Goal: Find specific page/section: Find specific page/section

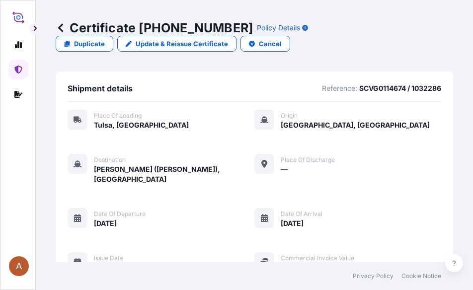
click at [61, 22] on link at bounding box center [61, 28] width 10 height 16
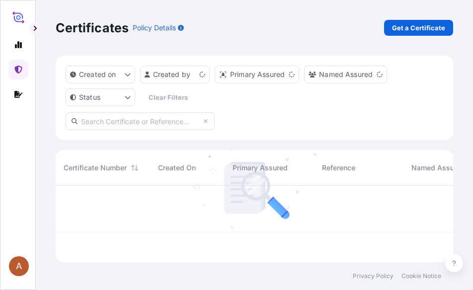
scroll to position [75, 390]
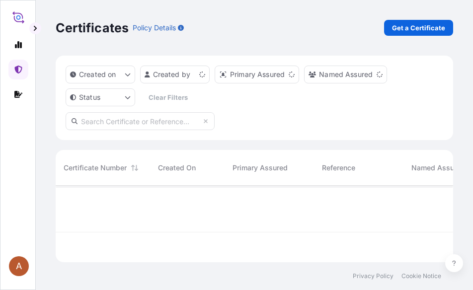
click at [21, 15] on icon at bounding box center [18, 17] width 12 height 14
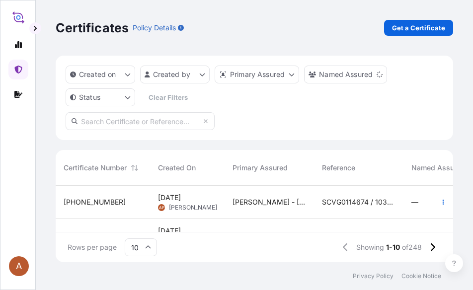
click at [17, 15] on icon at bounding box center [18, 17] width 12 height 14
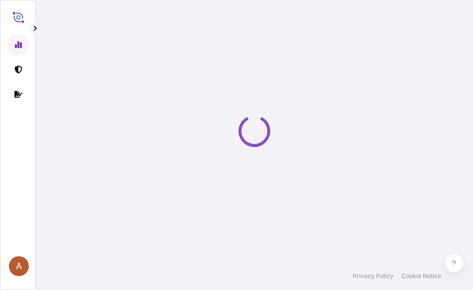
select select "2025"
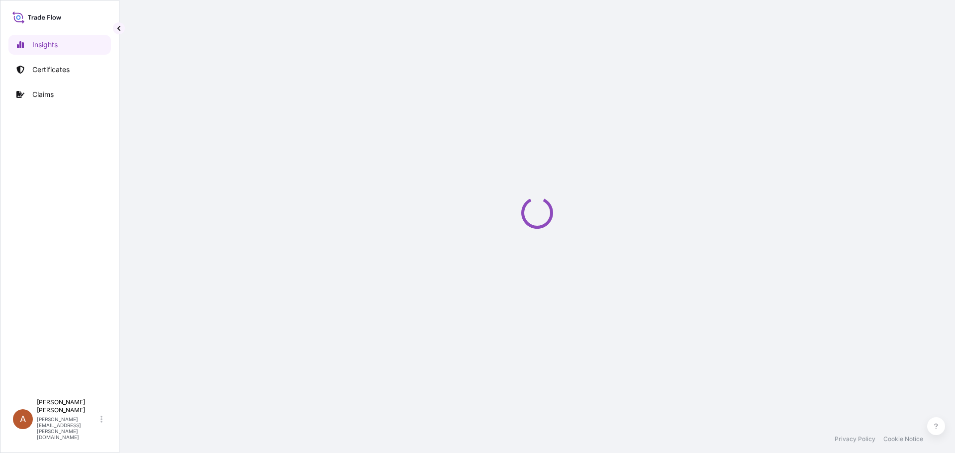
select select "2025"
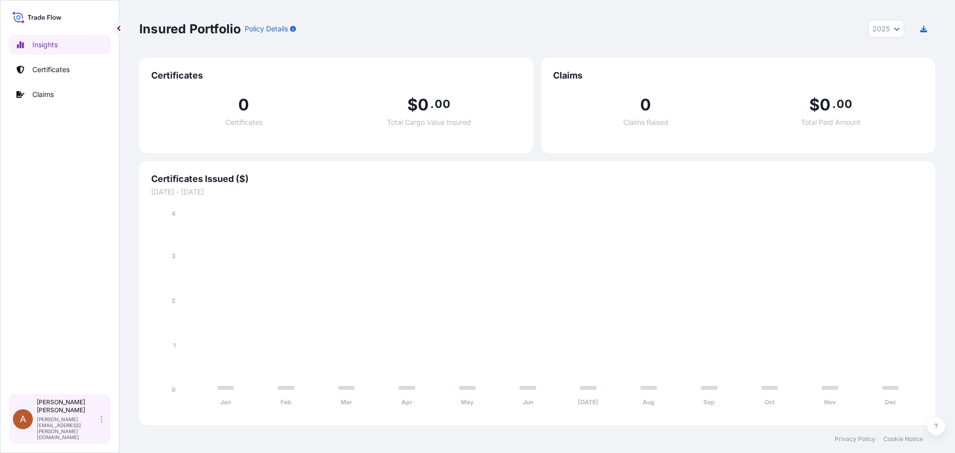
click at [100, 429] on div "Alicia Pye-miller alicia.pye-miller@us.dsv.com" at bounding box center [72, 419] width 70 height 42
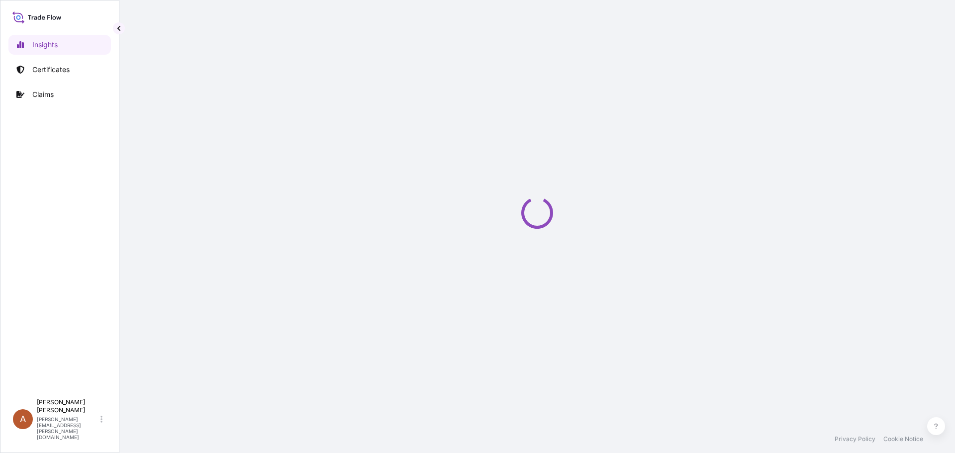
select select "2025"
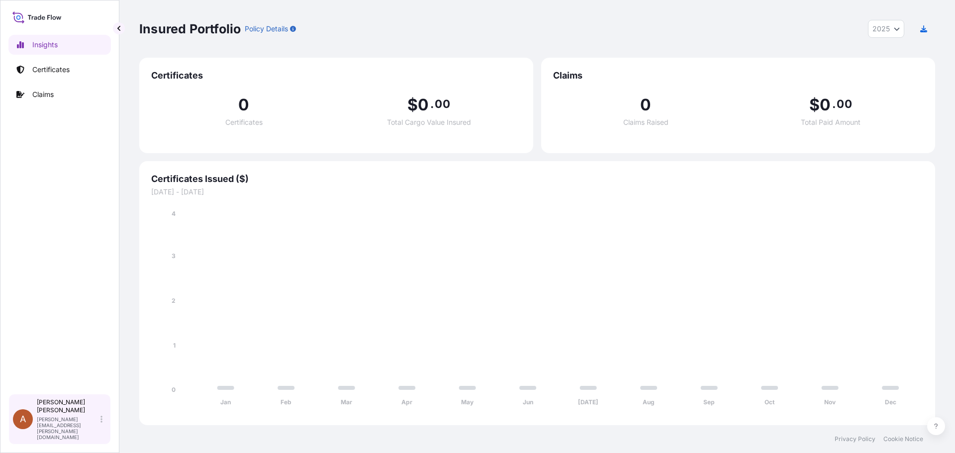
click at [102, 423] on icon at bounding box center [101, 419] width 2 height 7
click at [50, 429] on p "[PERSON_NAME][EMAIL_ADDRESS][PERSON_NAME][DOMAIN_NAME]" at bounding box center [68, 428] width 62 height 24
click at [21, 424] on span "A" at bounding box center [23, 419] width 6 height 10
click at [49, 72] on p "Certificates" at bounding box center [50, 70] width 37 height 10
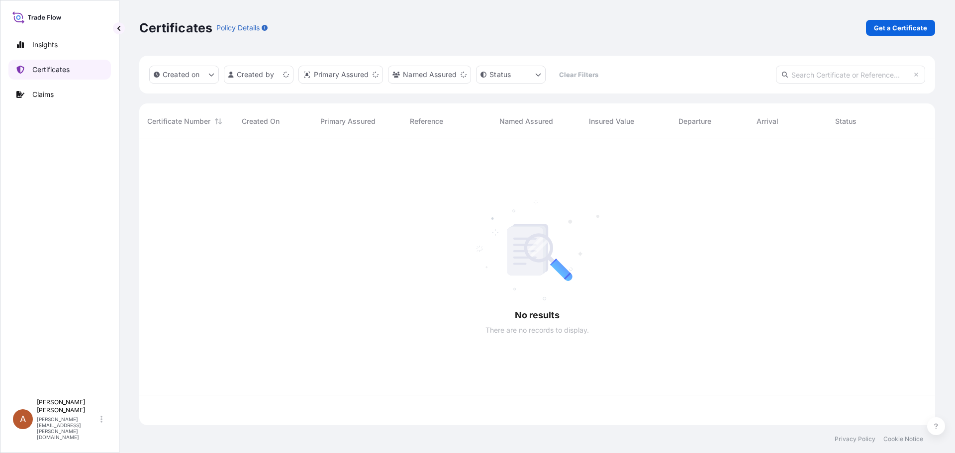
scroll to position [284, 788]
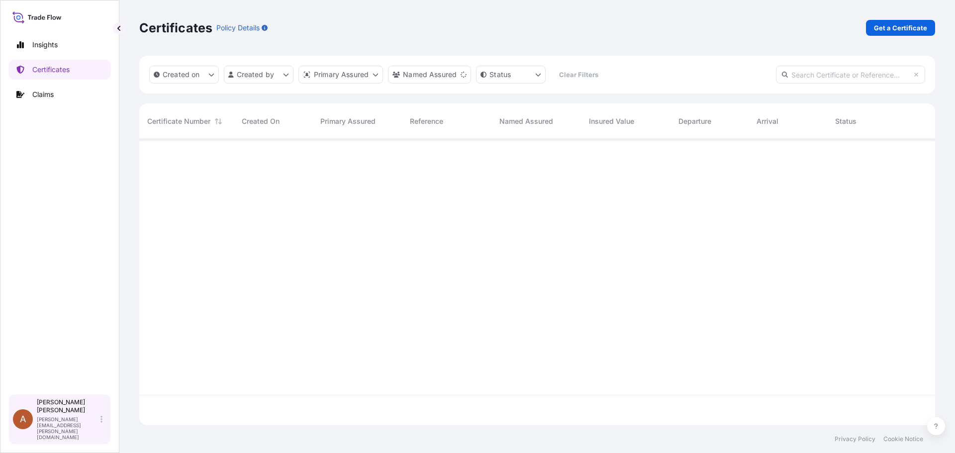
click at [58, 428] on p "[PERSON_NAME][EMAIL_ADDRESS][PERSON_NAME][DOMAIN_NAME]" at bounding box center [68, 428] width 62 height 24
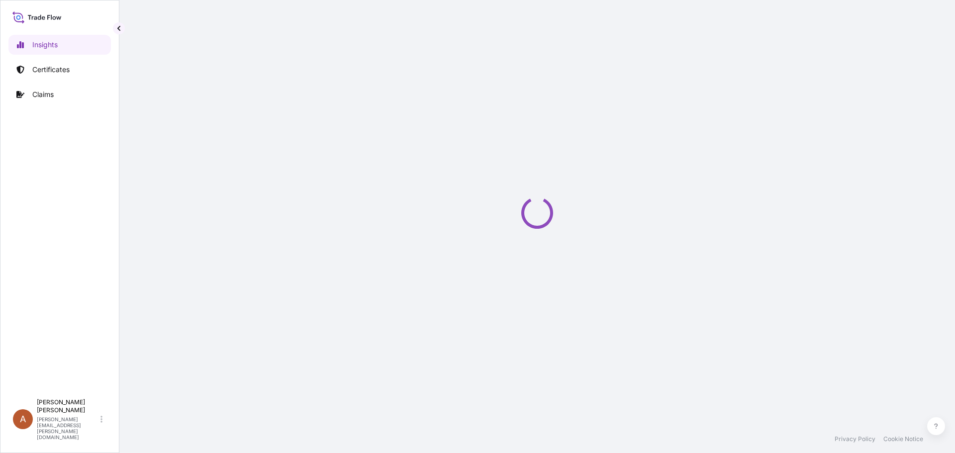
select select "2025"
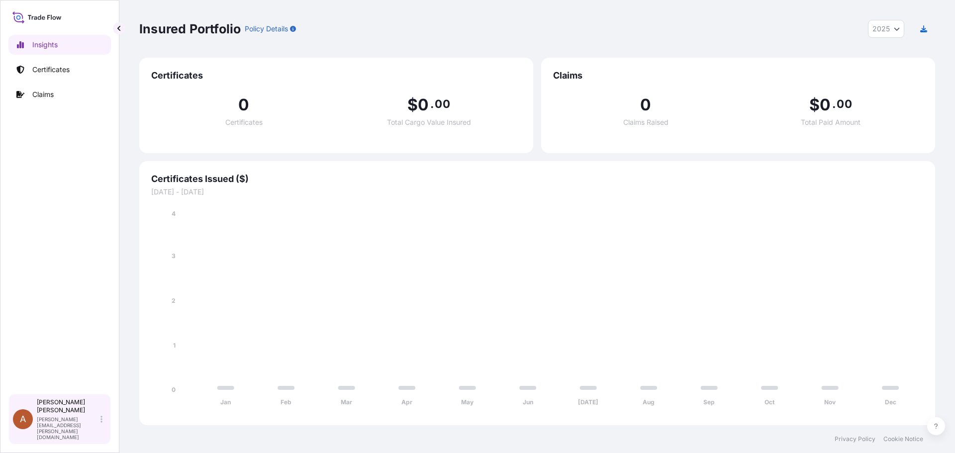
click at [91, 428] on div "Alicia Pye-miller [EMAIL_ADDRESS][PERSON_NAME][DOMAIN_NAME]" at bounding box center [72, 419] width 70 height 42
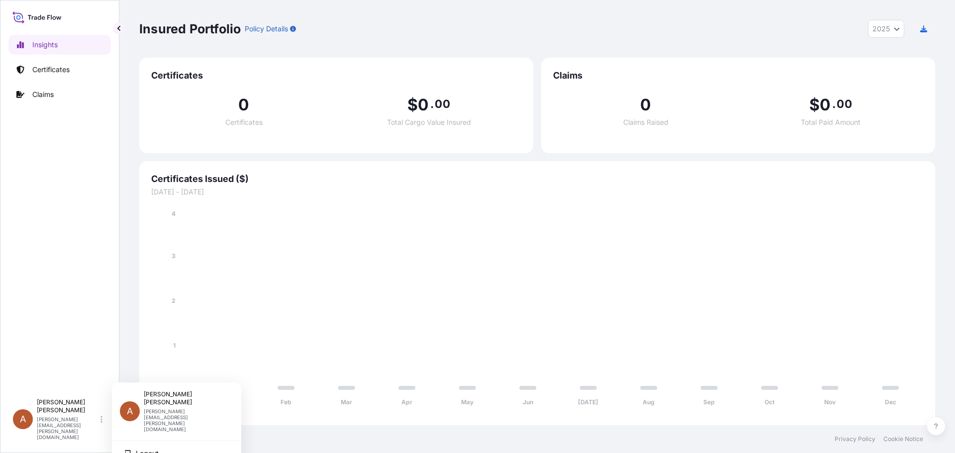
drag, startPoint x: 155, startPoint y: 404, endPoint x: 146, endPoint y: 406, distance: 9.6
click at [155, 408] on p "[PERSON_NAME][EMAIL_ADDRESS][PERSON_NAME][DOMAIN_NAME]" at bounding box center [185, 420] width 82 height 24
click at [140, 402] on div "A Alicia Pye-miller alicia.pye-miller@us.dsv.com" at bounding box center [176, 411] width 113 height 42
click at [40, 16] on icon at bounding box center [39, 17] width 3 height 5
click at [20, 17] on icon at bounding box center [18, 17] width 4 height 4
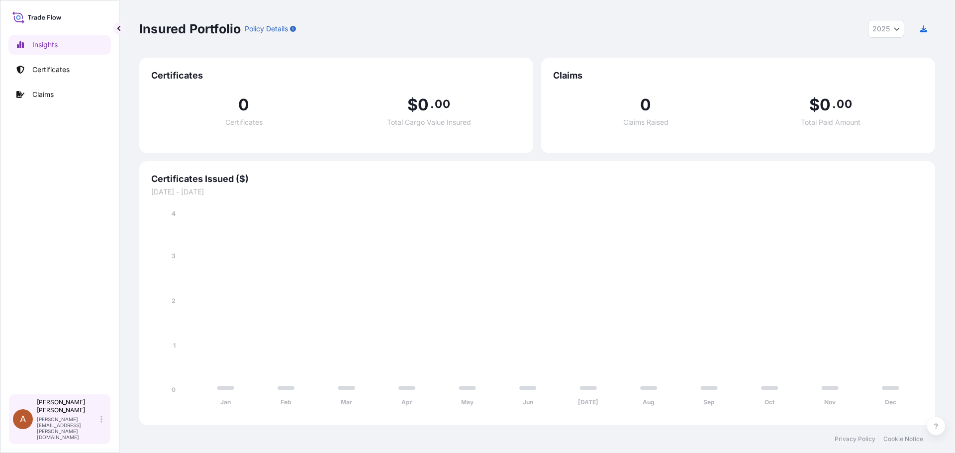
click at [15, 428] on div "A" at bounding box center [23, 419] width 20 height 20
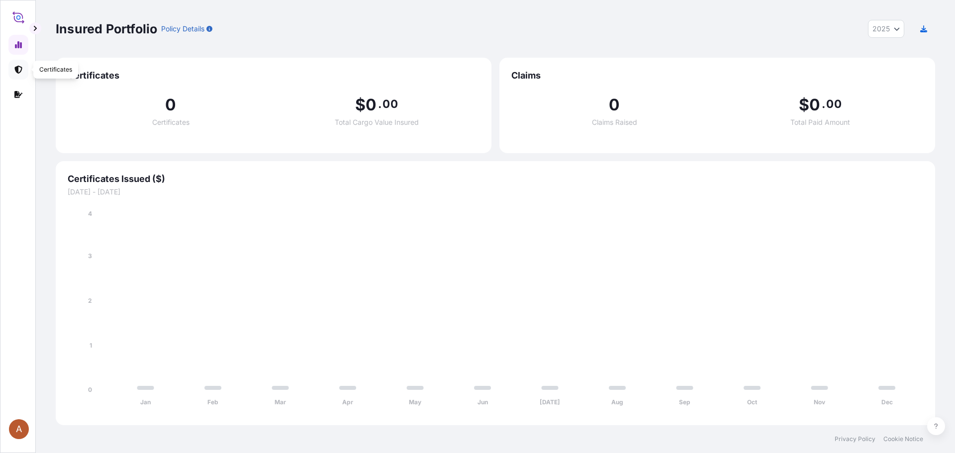
click at [16, 74] on link at bounding box center [18, 70] width 20 height 20
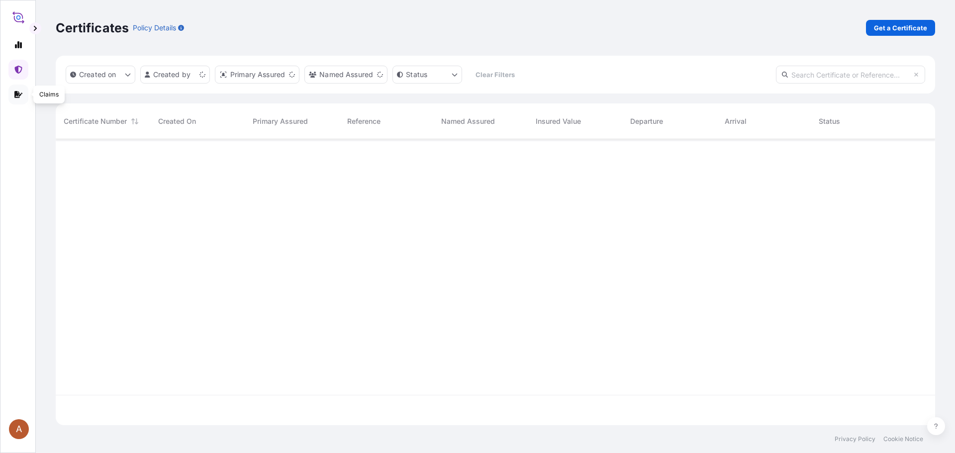
scroll to position [284, 872]
click at [17, 95] on icon at bounding box center [18, 94] width 8 height 7
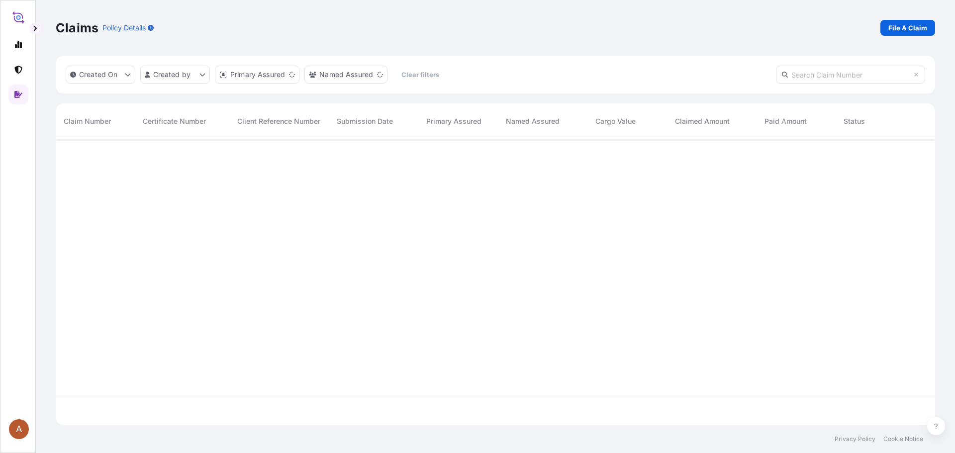
scroll to position [284, 872]
click at [18, 72] on icon at bounding box center [17, 70] width 7 height 8
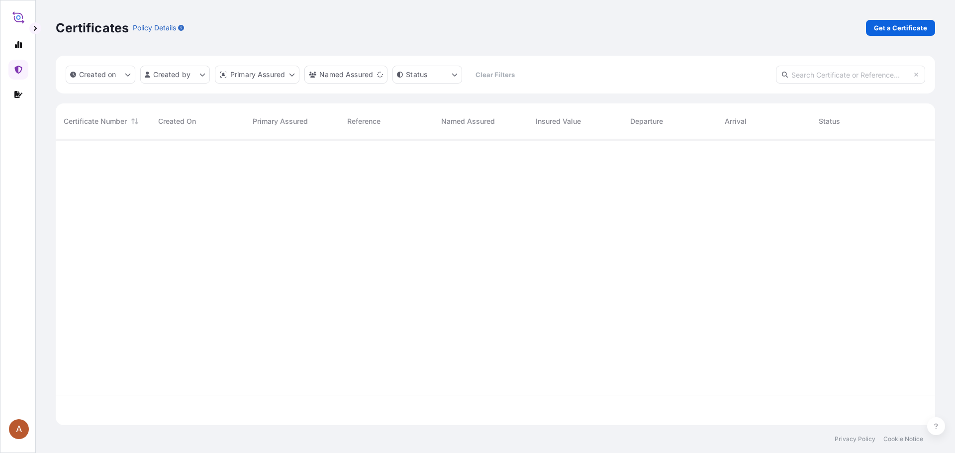
scroll to position [284, 872]
click at [18, 46] on icon at bounding box center [18, 44] width 7 height 7
select select "2025"
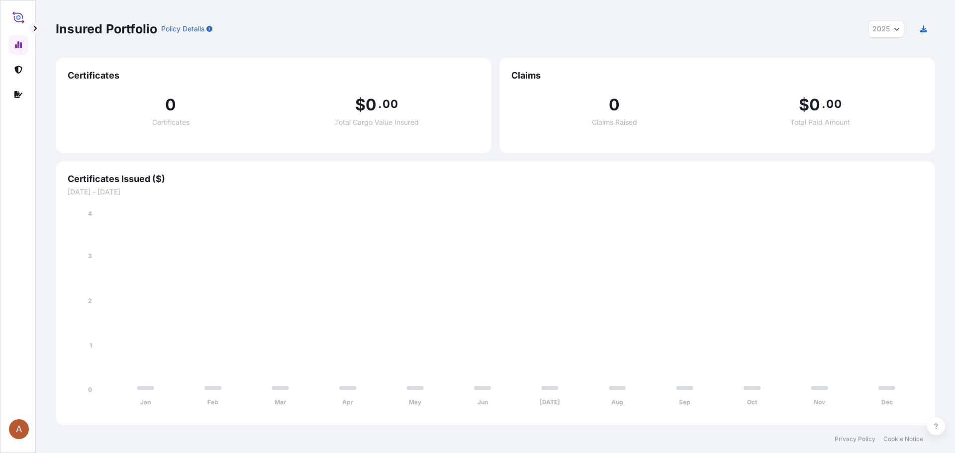
click at [20, 17] on icon at bounding box center [18, 17] width 4 height 4
click at [32, 26] on button "button" at bounding box center [35, 28] width 12 height 12
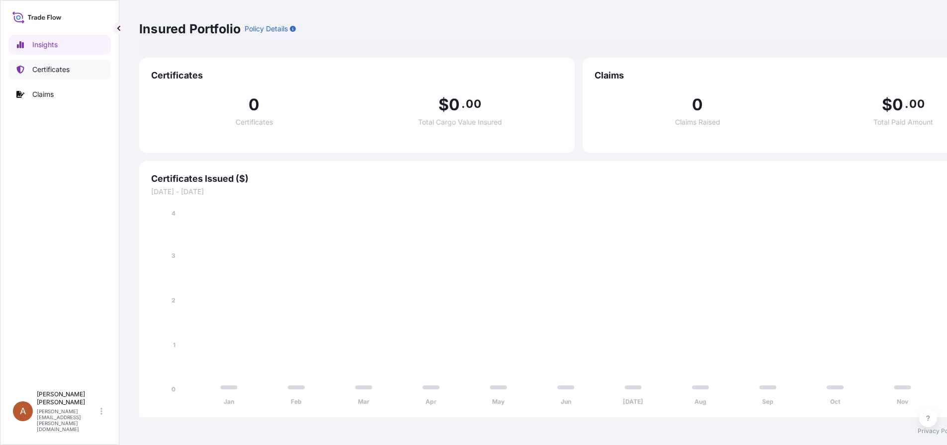
click at [58, 70] on p "Certificates" at bounding box center [50, 70] width 37 height 10
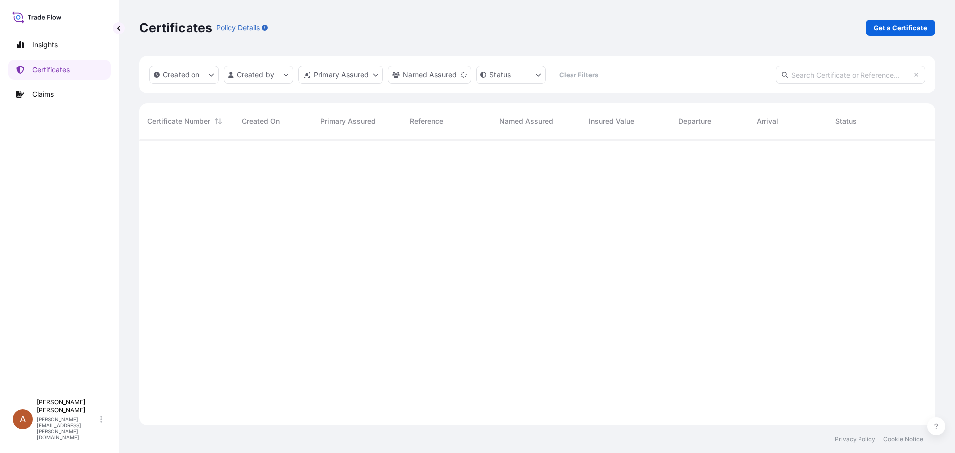
scroll to position [284, 788]
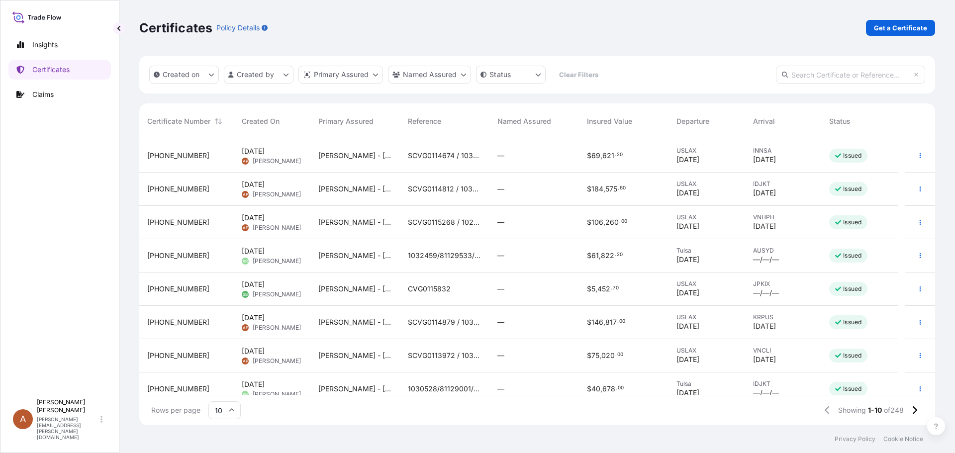
click at [34, 18] on icon at bounding box center [36, 17] width 49 height 14
click at [19, 14] on icon at bounding box center [36, 17] width 49 height 14
click at [520, 6] on div "Certificates Policy Details Get a Certificate" at bounding box center [536, 28] width 795 height 56
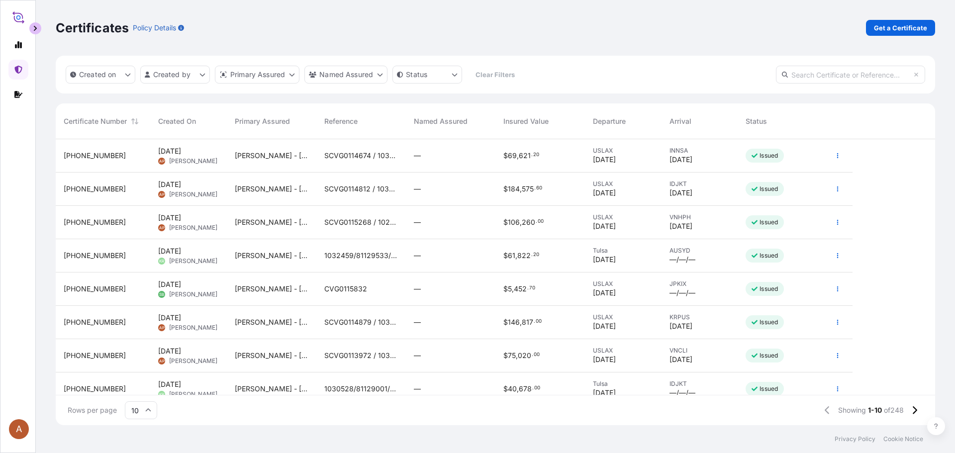
scroll to position [284, 872]
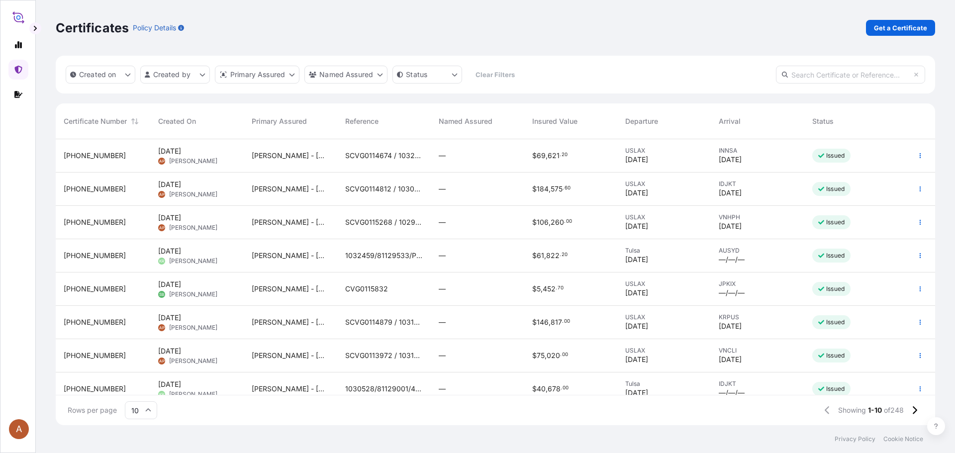
click at [16, 16] on icon at bounding box center [18, 17] width 12 height 14
click at [18, 47] on icon at bounding box center [18, 44] width 7 height 7
select select "2025"
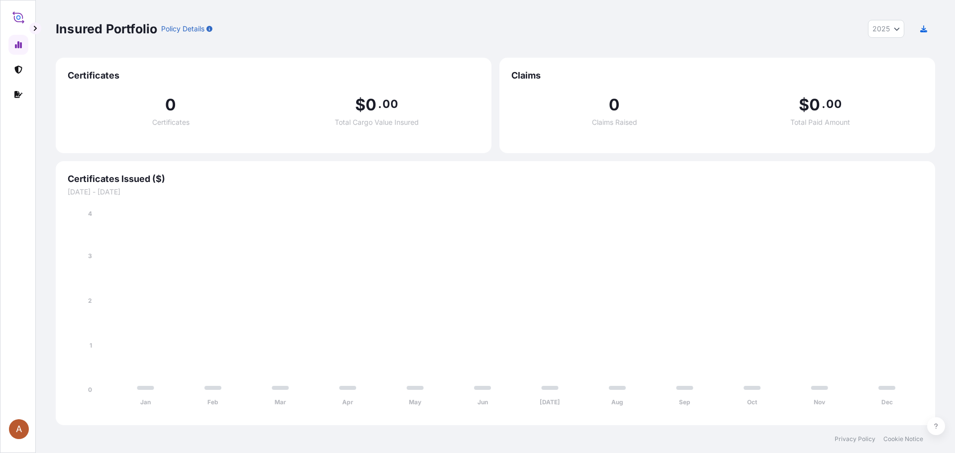
click at [20, 15] on icon at bounding box center [18, 17] width 12 height 14
click at [17, 69] on icon at bounding box center [17, 70] width 7 height 8
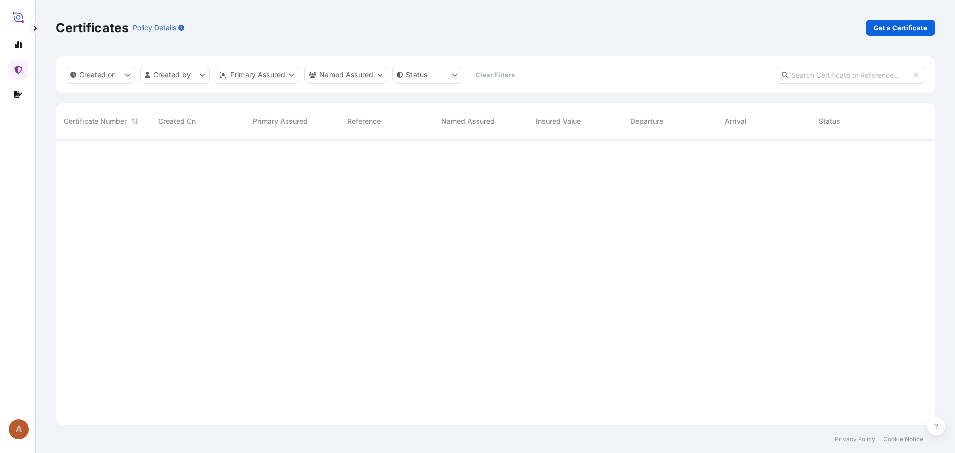
scroll to position [284, 872]
click at [16, 17] on icon at bounding box center [18, 17] width 4 height 4
click at [18, 16] on icon at bounding box center [18, 17] width 4 height 4
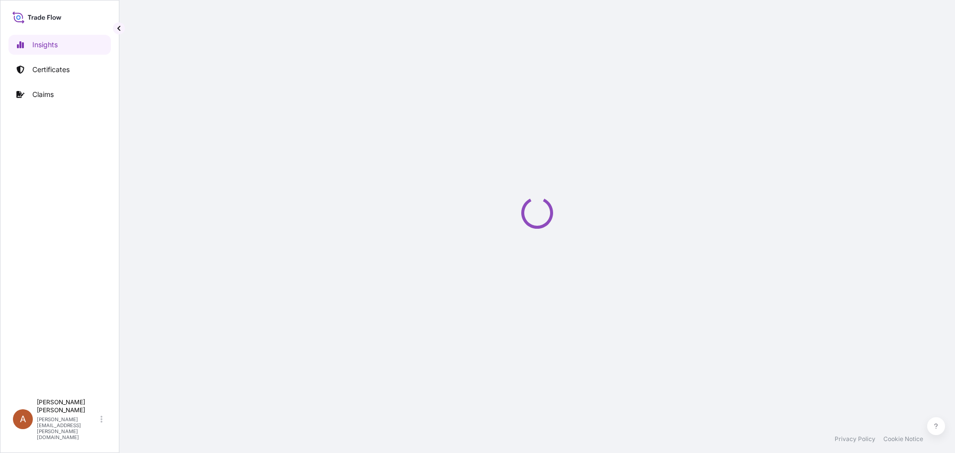
select select "2025"
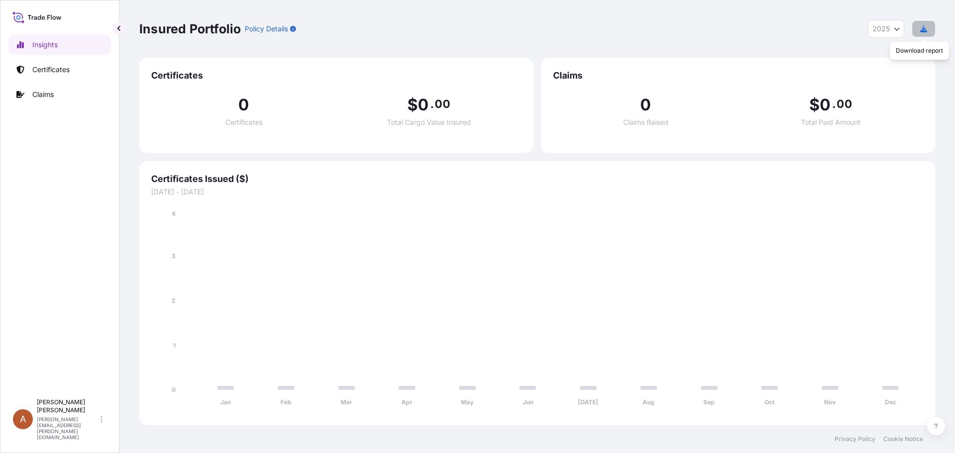
click at [928, 27] on button "button" at bounding box center [923, 29] width 23 height 16
